Goal: Obtain resource: Download file/media

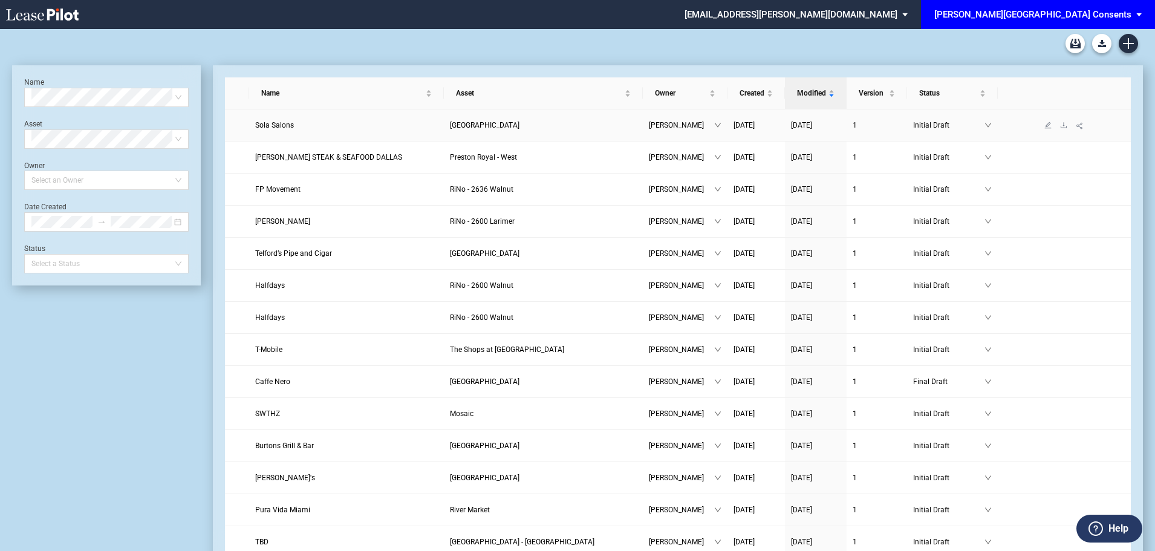
click at [280, 121] on span "Sola Salons" at bounding box center [274, 125] width 39 height 8
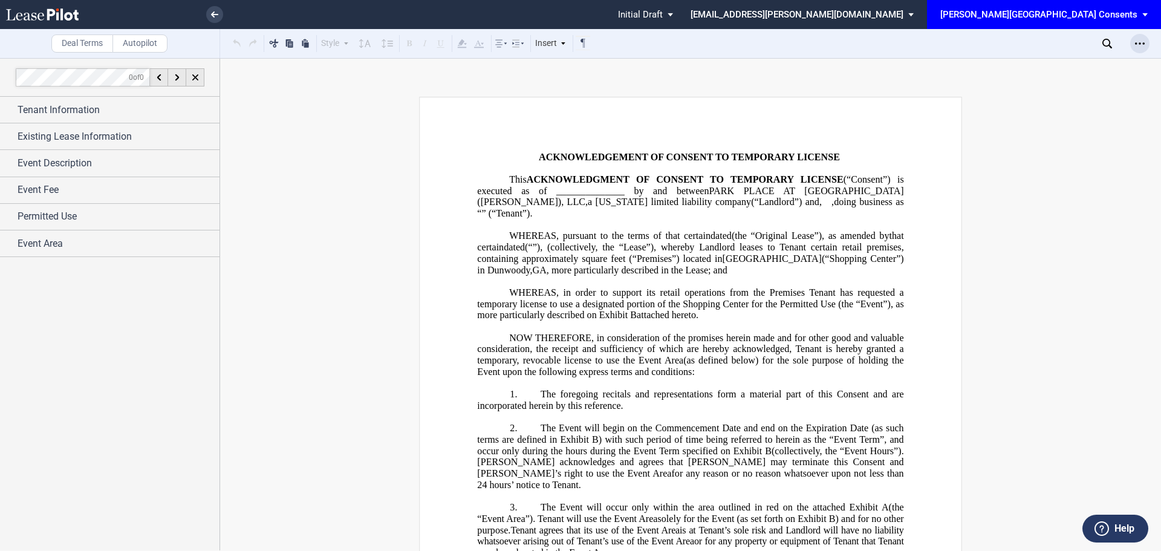
click at [1134, 42] on div "Open Lease options menu" at bounding box center [1139, 43] width 19 height 19
click at [1075, 63] on div "Download" at bounding box center [1070, 65] width 148 height 10
